Goal: Task Accomplishment & Management: Manage account settings

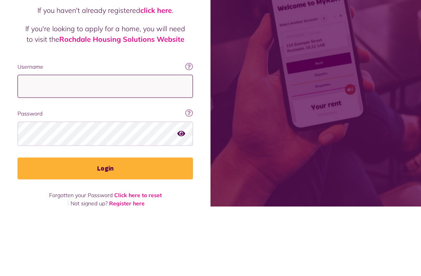
type input "**********"
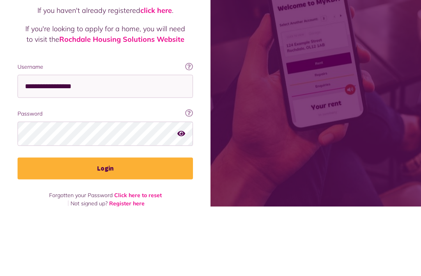
click at [105, 227] on button "Login" at bounding box center [105, 238] width 175 height 22
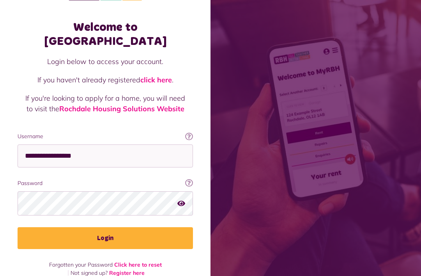
click at [101, 227] on button "Login" at bounding box center [105, 238] width 175 height 22
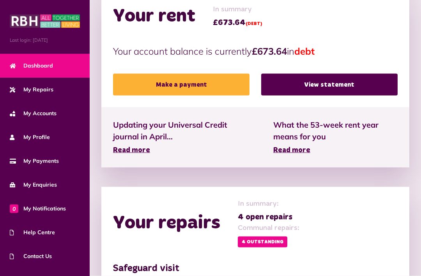
scroll to position [273, 0]
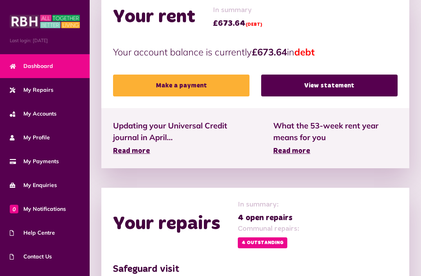
click at [294, 77] on link "View statement" at bounding box center [329, 85] width 136 height 22
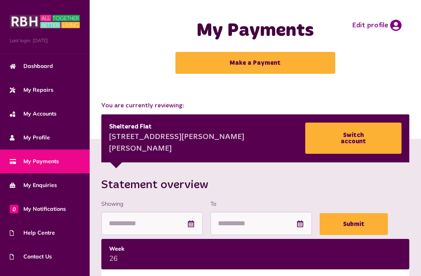
click at [241, 59] on link "Make a Payment" at bounding box center [255, 63] width 160 height 22
